Goal: Find specific page/section: Find specific page/section

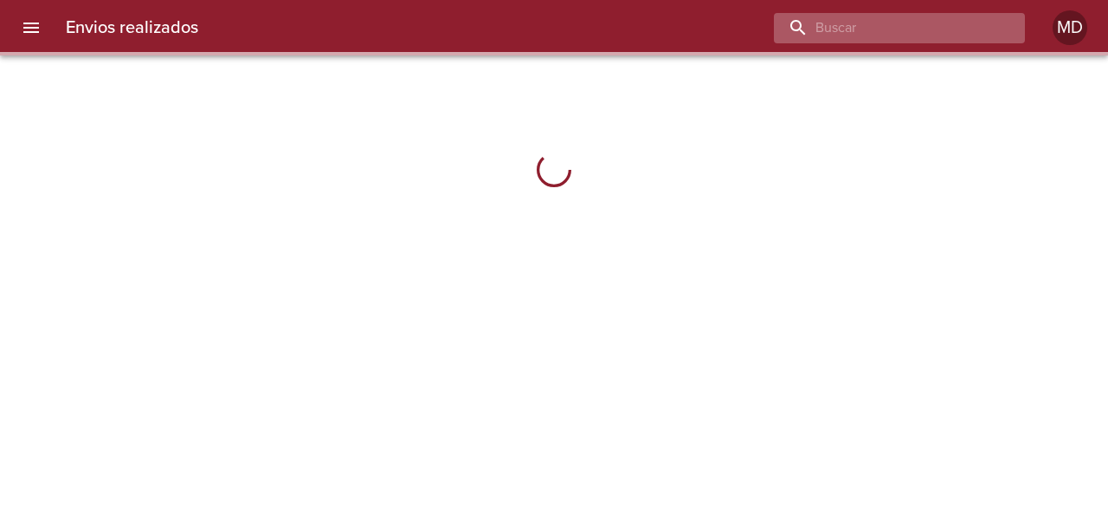
click at [899, 24] on input "buscar" at bounding box center [885, 28] width 222 height 30
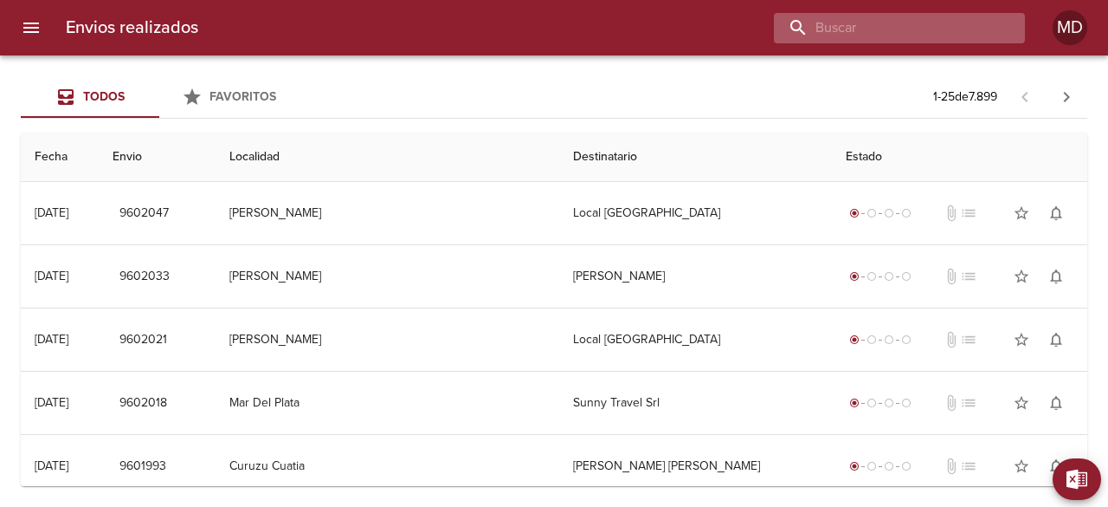
paste input "[PERSON_NAME] (592588)"
type input "[PERSON_NAME]"
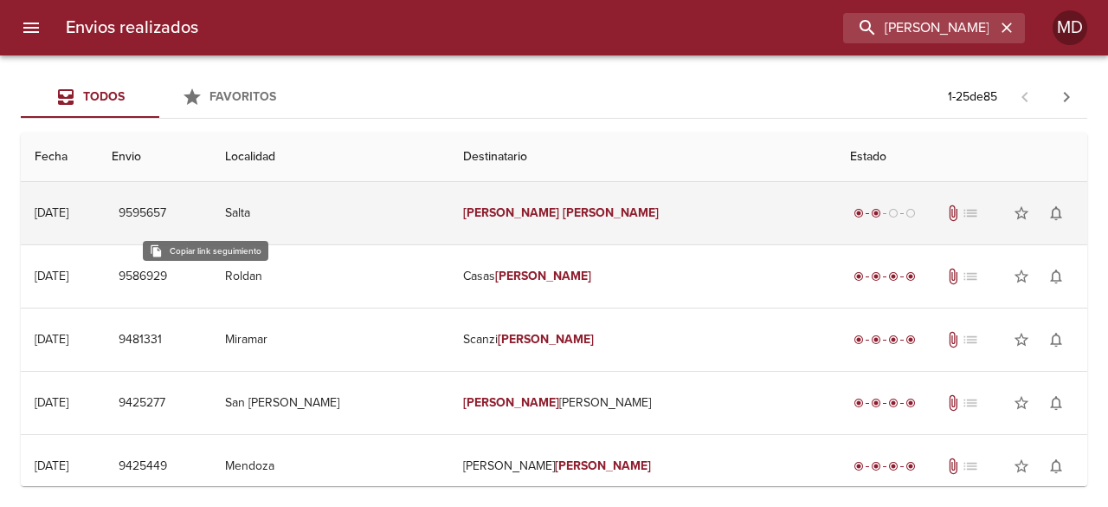
click at [166, 216] on span "9595657" at bounding box center [143, 214] width 48 height 22
click at [616, 207] on em "[PERSON_NAME]" at bounding box center [611, 212] width 96 height 15
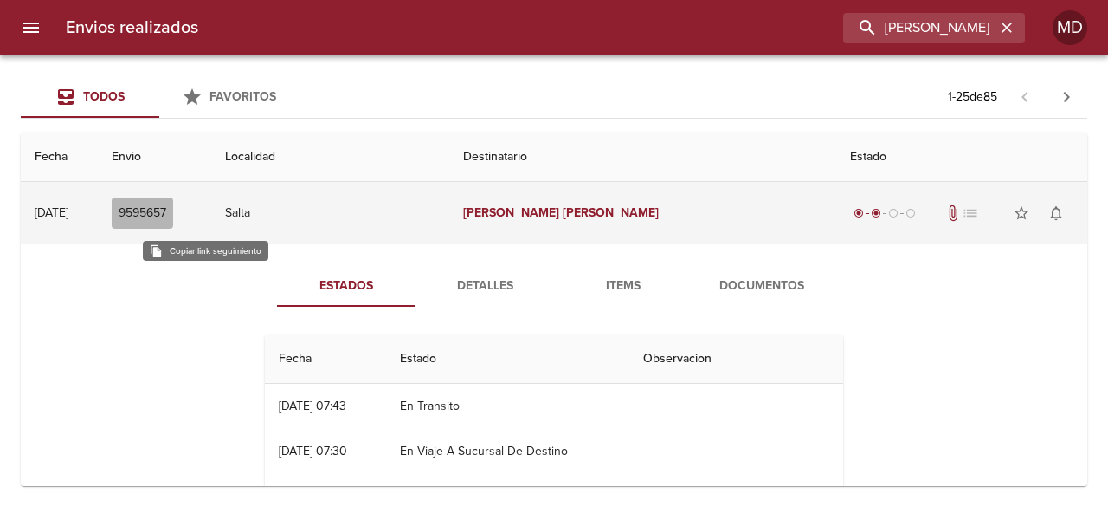
click at [166, 212] on span "9595657" at bounding box center [143, 214] width 48 height 22
click at [166, 210] on span "9595657" at bounding box center [143, 214] width 48 height 22
click at [173, 209] on button "9595657" at bounding box center [142, 213] width 61 height 32
click at [166, 210] on span "9595657" at bounding box center [143, 214] width 48 height 22
